Goal: Transaction & Acquisition: Purchase product/service

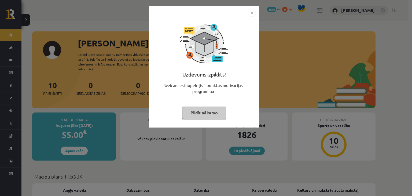
click at [203, 114] on button "Pildīt nākamo" at bounding box center [204, 112] width 44 height 12
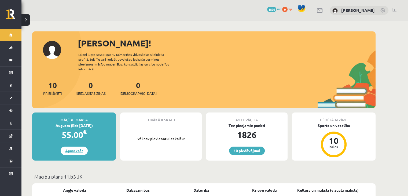
click at [74, 149] on link "Apmaksāt" at bounding box center [74, 150] width 27 height 8
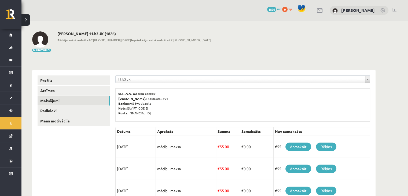
drag, startPoint x: 251, startPoint y: 103, endPoint x: 280, endPoint y: 26, distance: 82.2
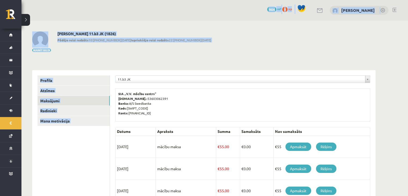
drag, startPoint x: 243, startPoint y: 73, endPoint x: 271, endPoint y: -9, distance: 86.9
click at [271, 0] on html "eSkola - R1TV.lv 0 Dāvanas 1826 mP 0 xp Adriana Skurbe Sākums Aktuāli Kā mācīti…" at bounding box center [204, 98] width 408 height 196
drag, startPoint x: 240, startPoint y: 115, endPoint x: 251, endPoint y: 59, distance: 57.2
